Goal: Information Seeking & Learning: Stay updated

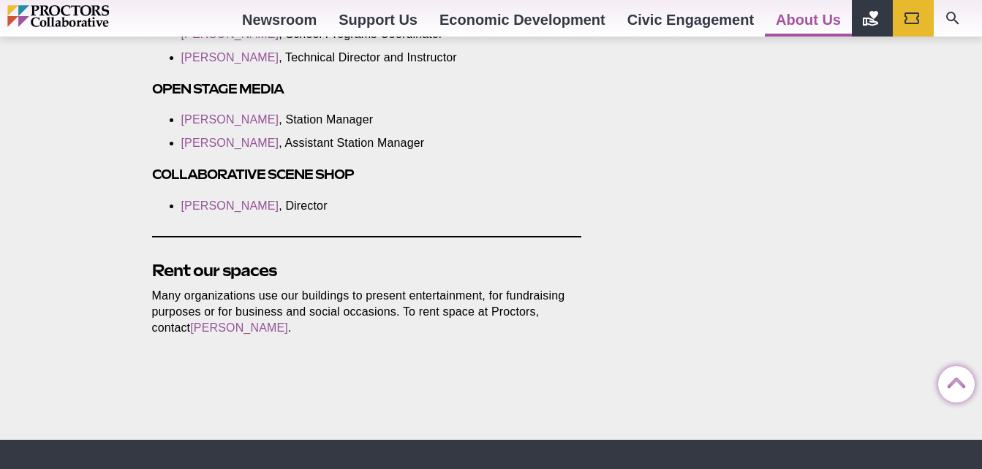
scroll to position [2997, 0]
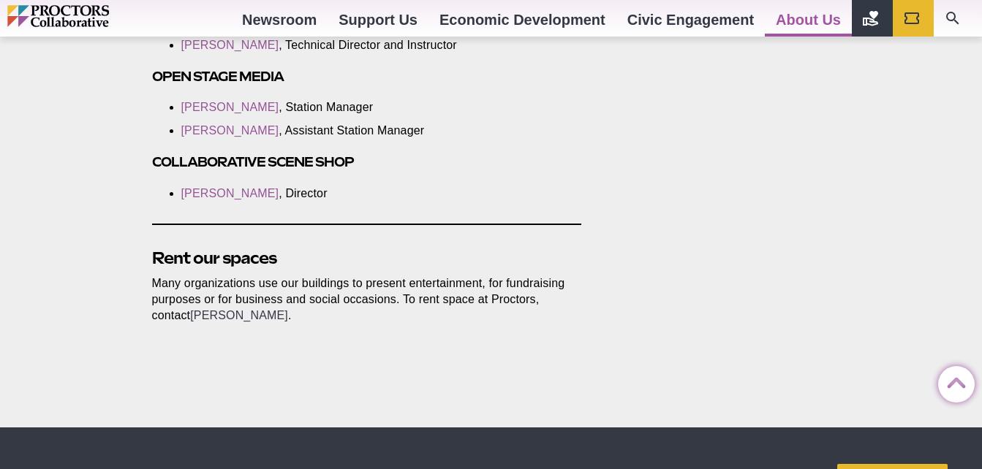
click at [193, 309] on link "Judie Bouchard" at bounding box center [239, 315] width 98 height 12
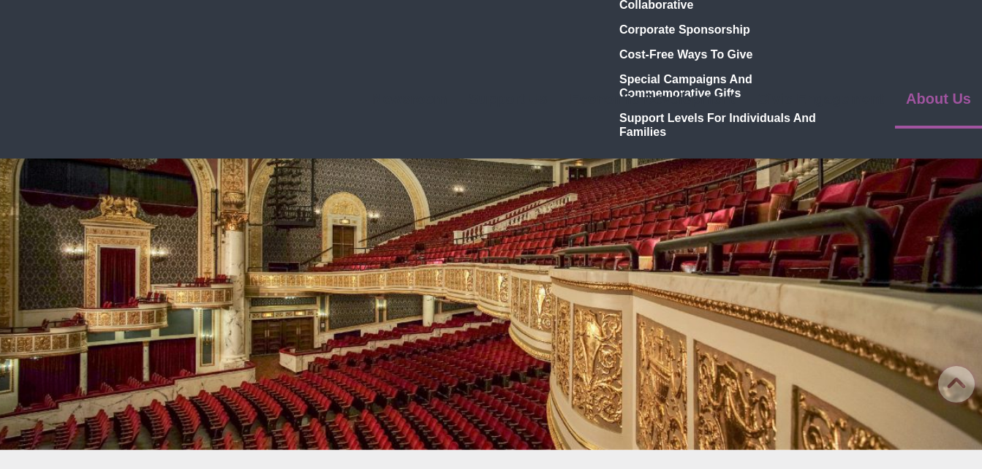
scroll to position [0, 0]
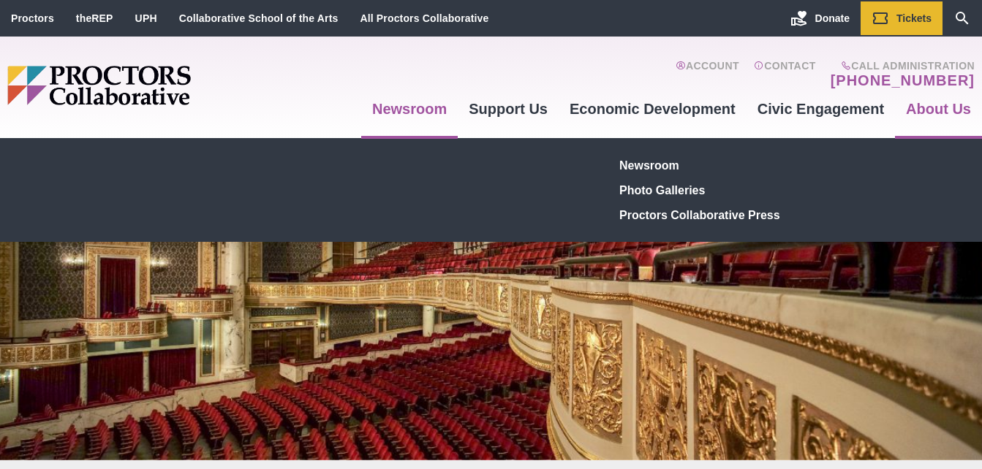
click at [414, 113] on link "Newsroom" at bounding box center [409, 108] width 96 height 39
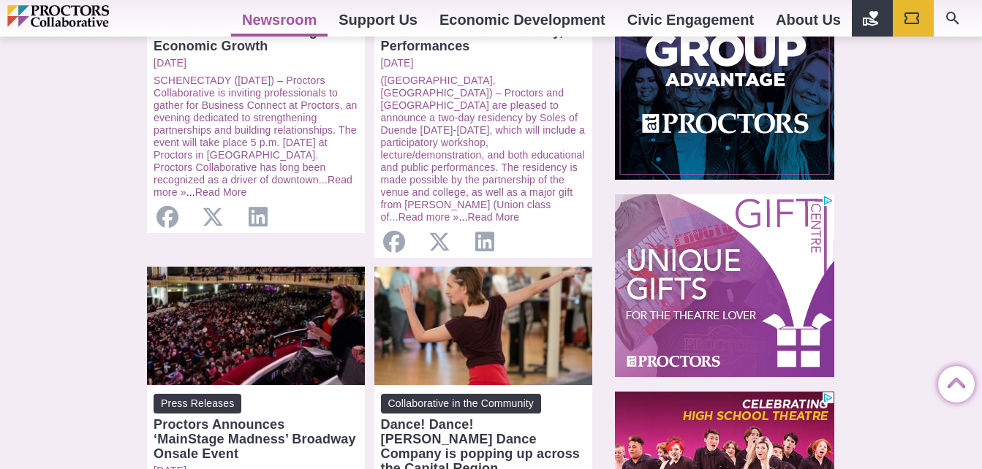
scroll to position [950, 0]
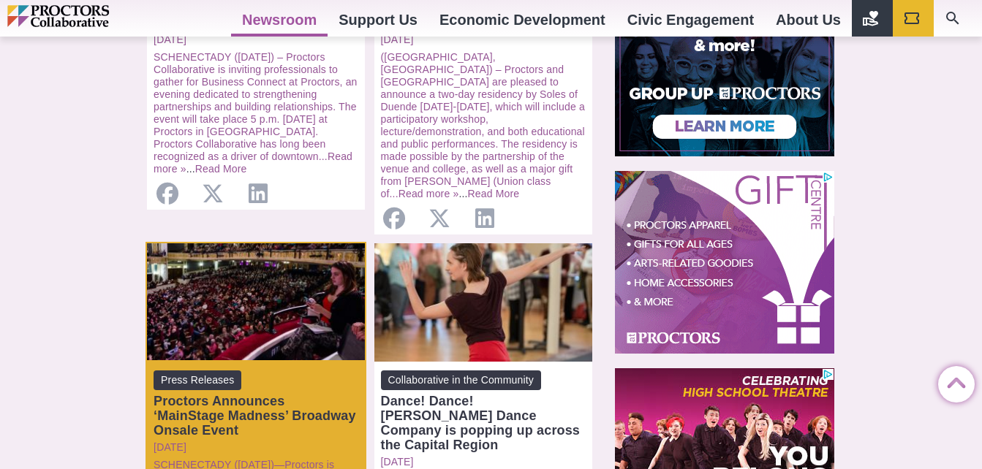
click at [318, 258] on div "Open: Proctors Announces ‘MainStage Madness’ Broadway Onsale Event" at bounding box center [256, 302] width 218 height 118
